Goal: Task Accomplishment & Management: Use online tool/utility

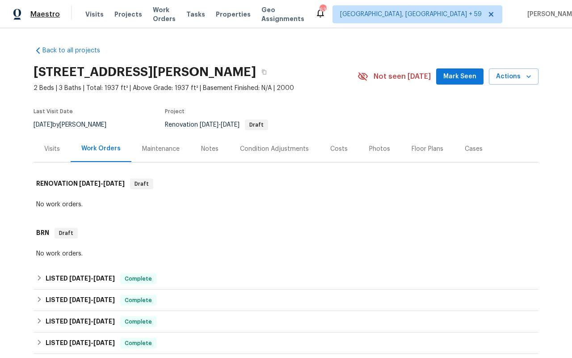
click at [48, 10] on span "Maestro" at bounding box center [45, 14] width 30 height 9
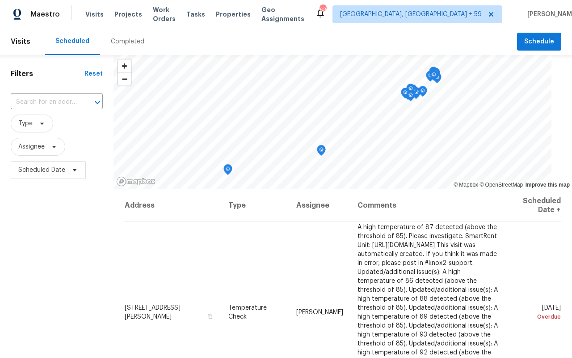
click at [126, 47] on div "Completed" at bounding box center [127, 41] width 55 height 27
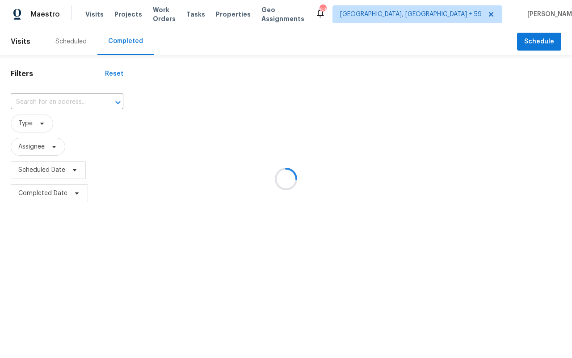
click at [34, 129] on div at bounding box center [286, 179] width 572 height 358
click at [35, 119] on div at bounding box center [286, 179] width 572 height 358
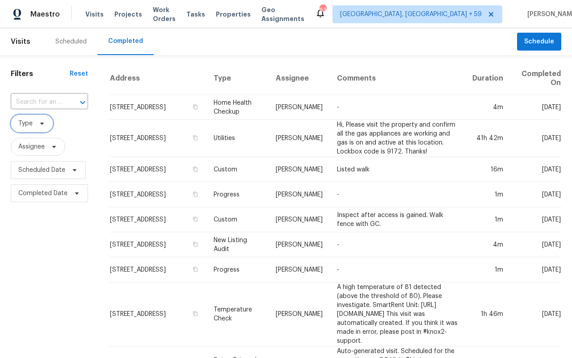
click at [36, 125] on span at bounding box center [41, 123] width 10 height 7
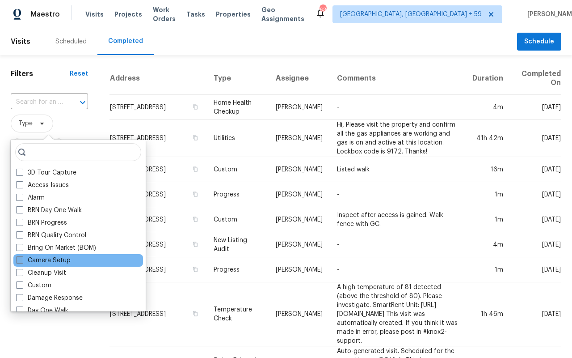
click at [19, 260] on span at bounding box center [19, 259] width 7 height 7
click at [19, 260] on input "Camera Setup" at bounding box center [19, 259] width 6 height 6
checkbox input "true"
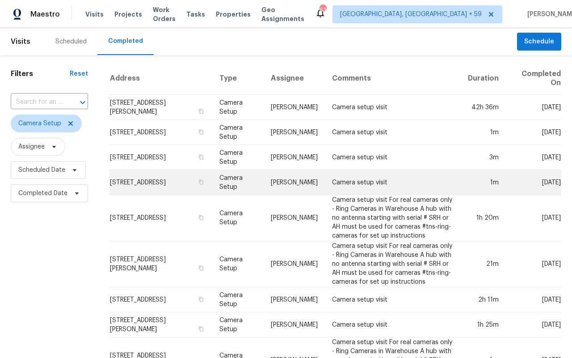
click at [148, 183] on td "[STREET_ADDRESS]" at bounding box center [161, 182] width 103 height 25
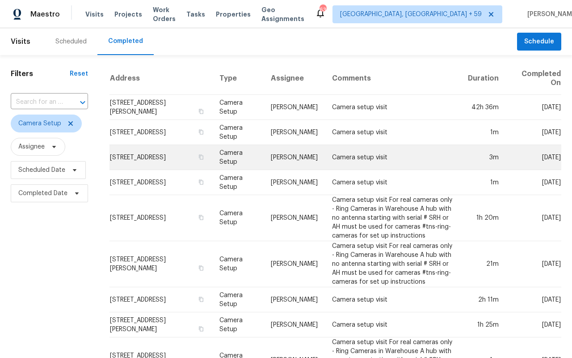
click at [169, 156] on td "5216 Sweet Air Ln, Stone Mountain, GA 30088" at bounding box center [161, 157] width 103 height 25
